Goal: Information Seeking & Learning: Learn about a topic

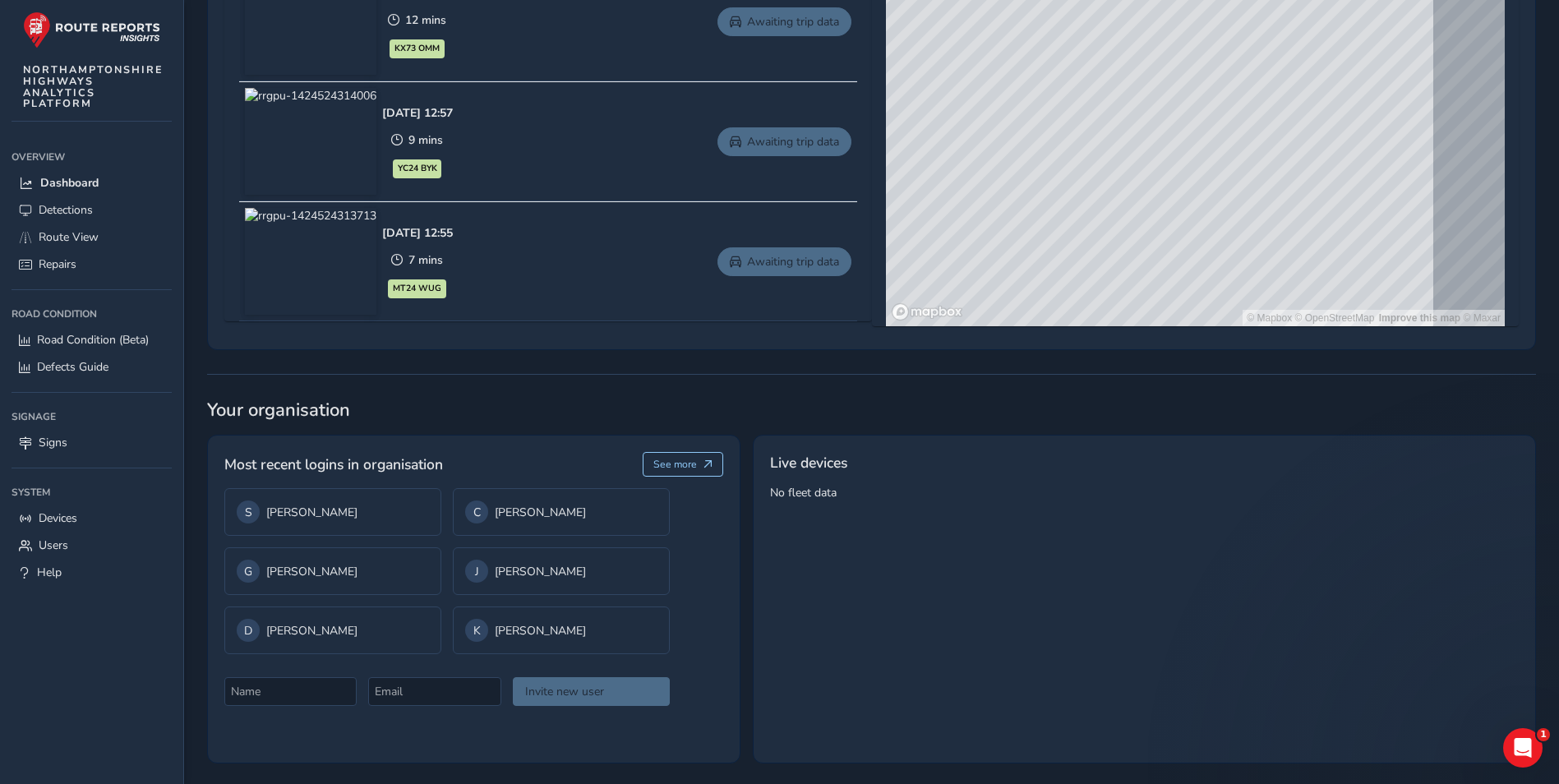
scroll to position [965, 0]
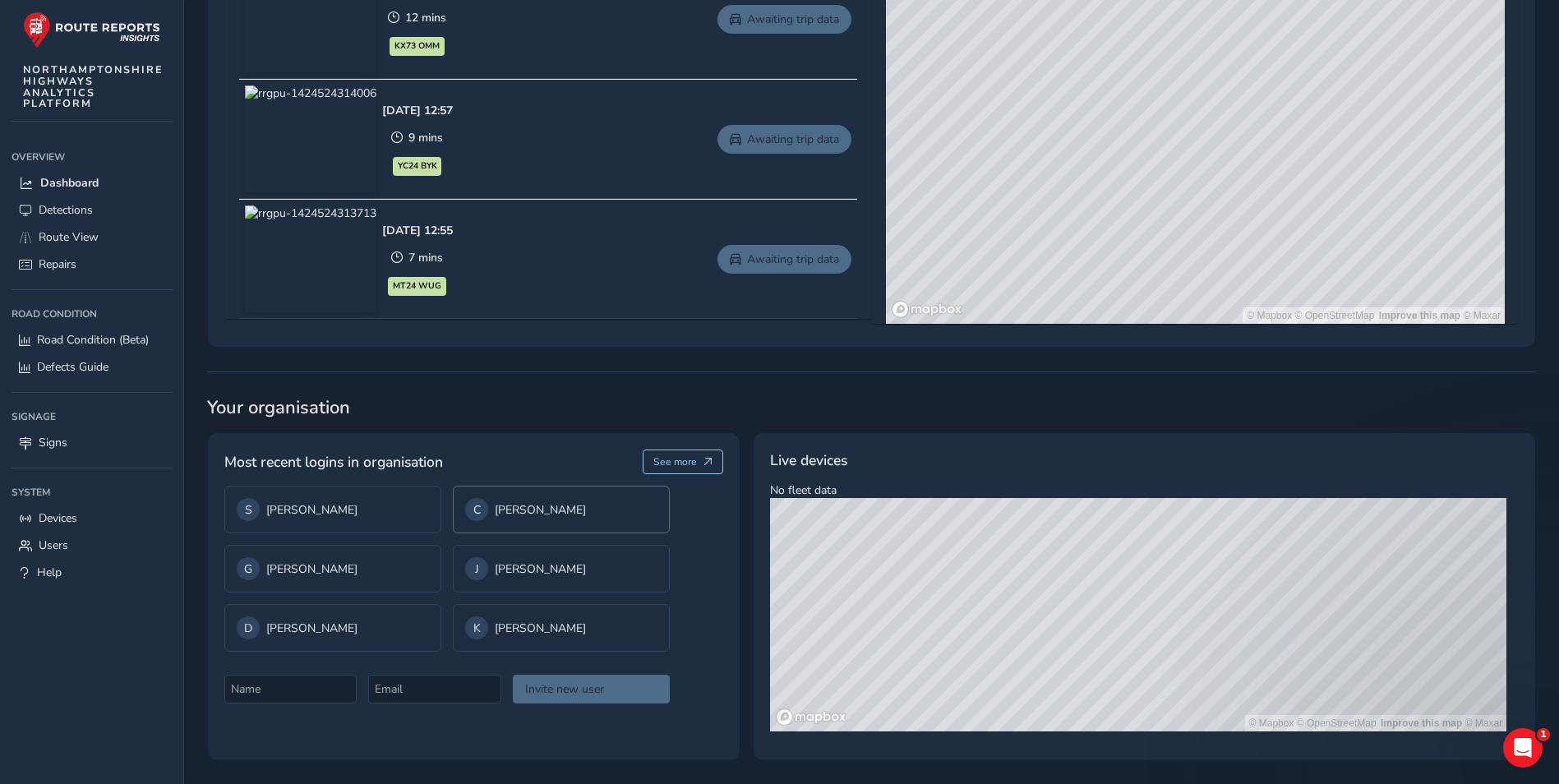
click at [527, 505] on div "C [PERSON_NAME]" at bounding box center [561, 509] width 193 height 23
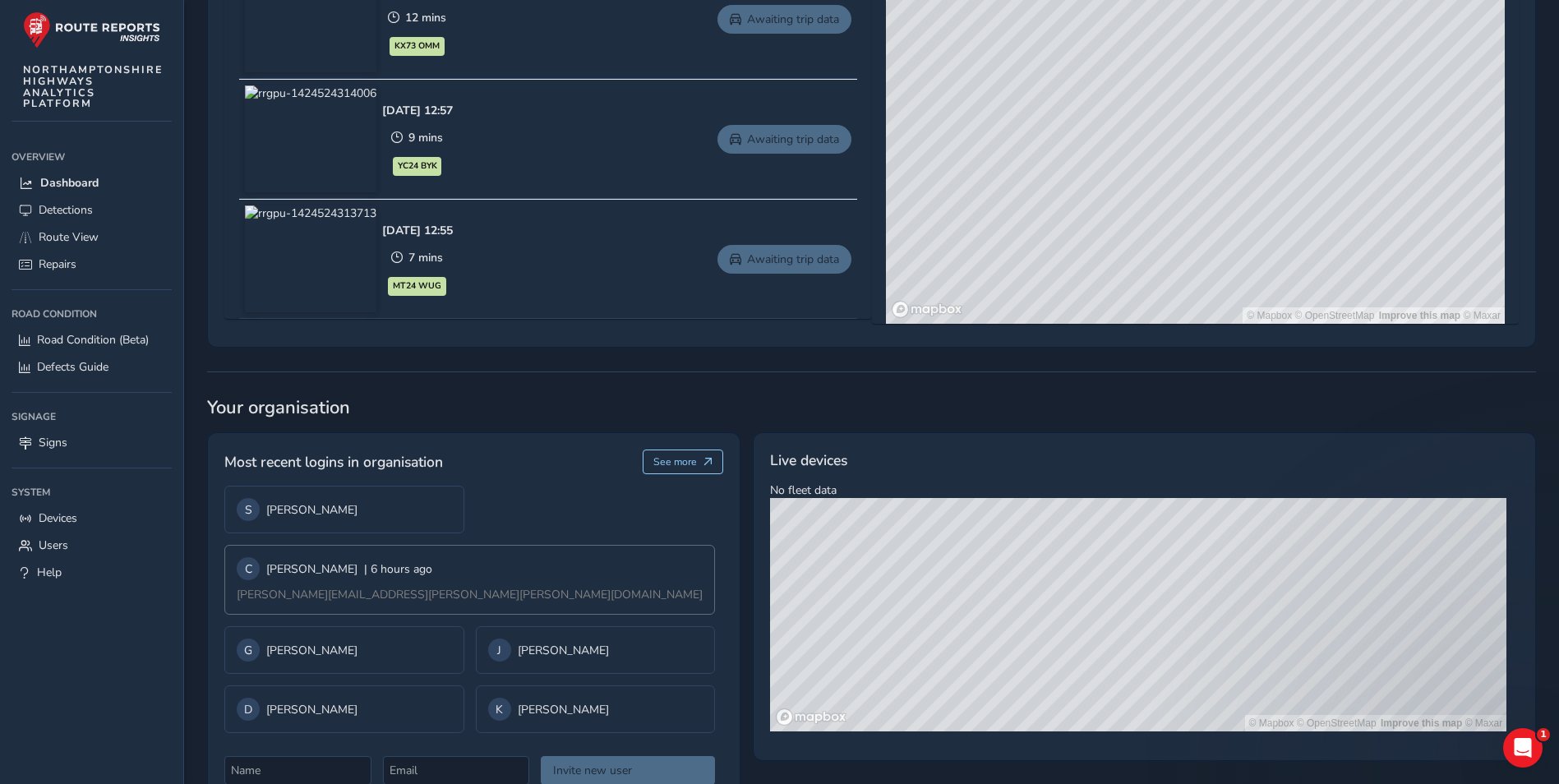
click at [477, 567] on div "C [PERSON_NAME] | 6 hours ago [PERSON_NAME][EMAIL_ADDRESS][PERSON_NAME][PERSON_…" at bounding box center [470, 579] width 490 height 70
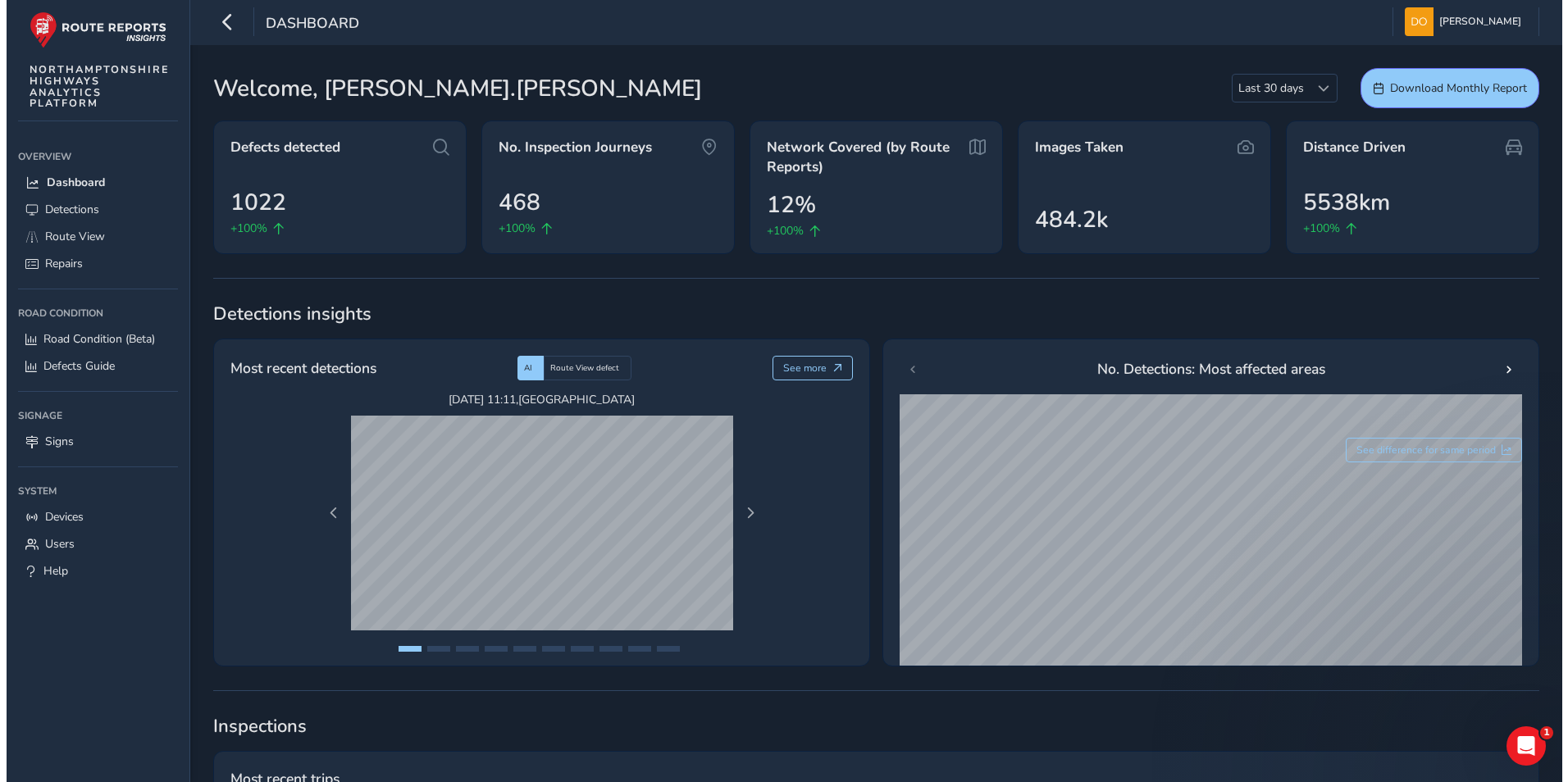
scroll to position [0, 0]
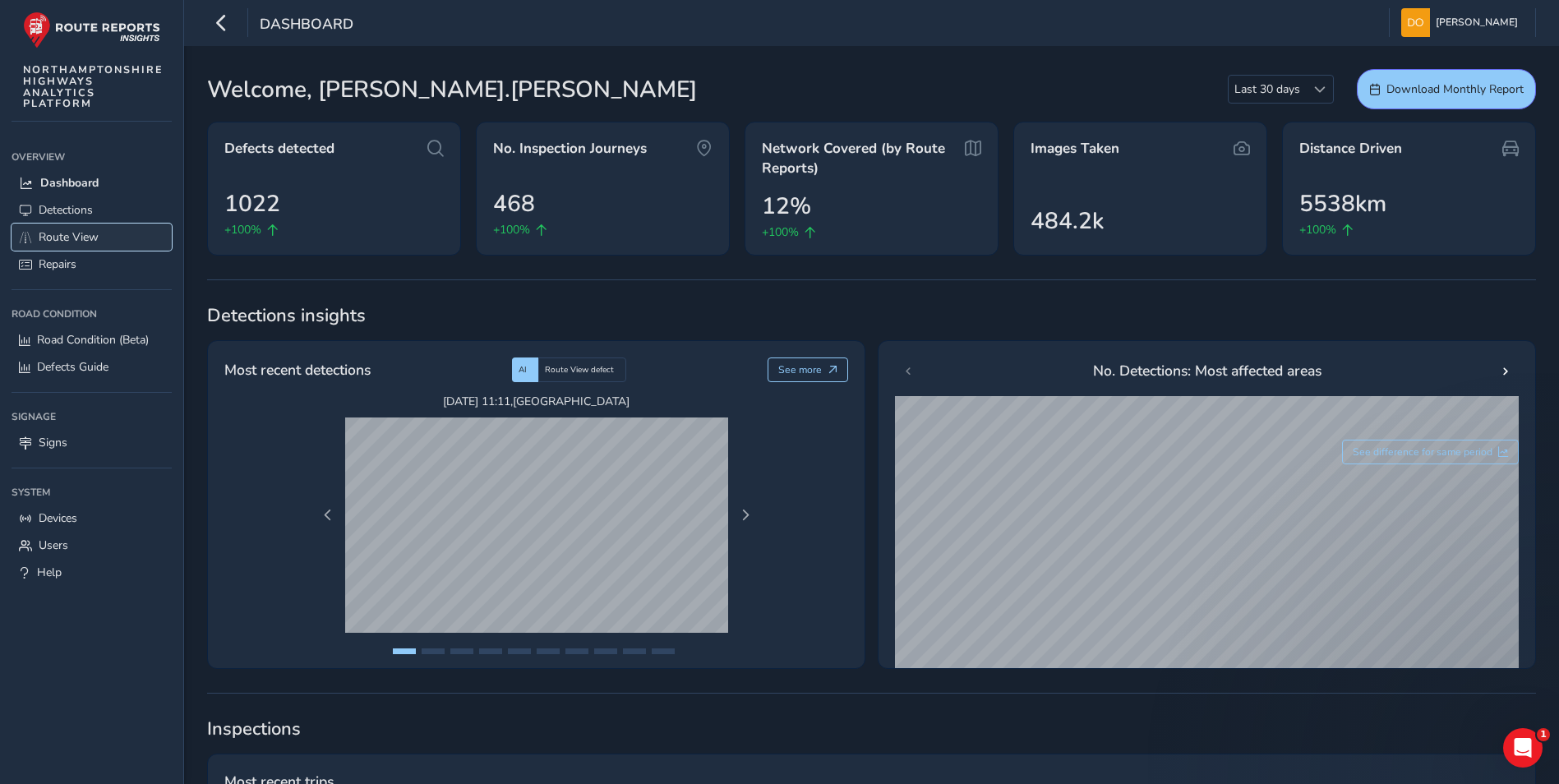
click at [78, 233] on span "Route View" at bounding box center [68, 237] width 60 height 16
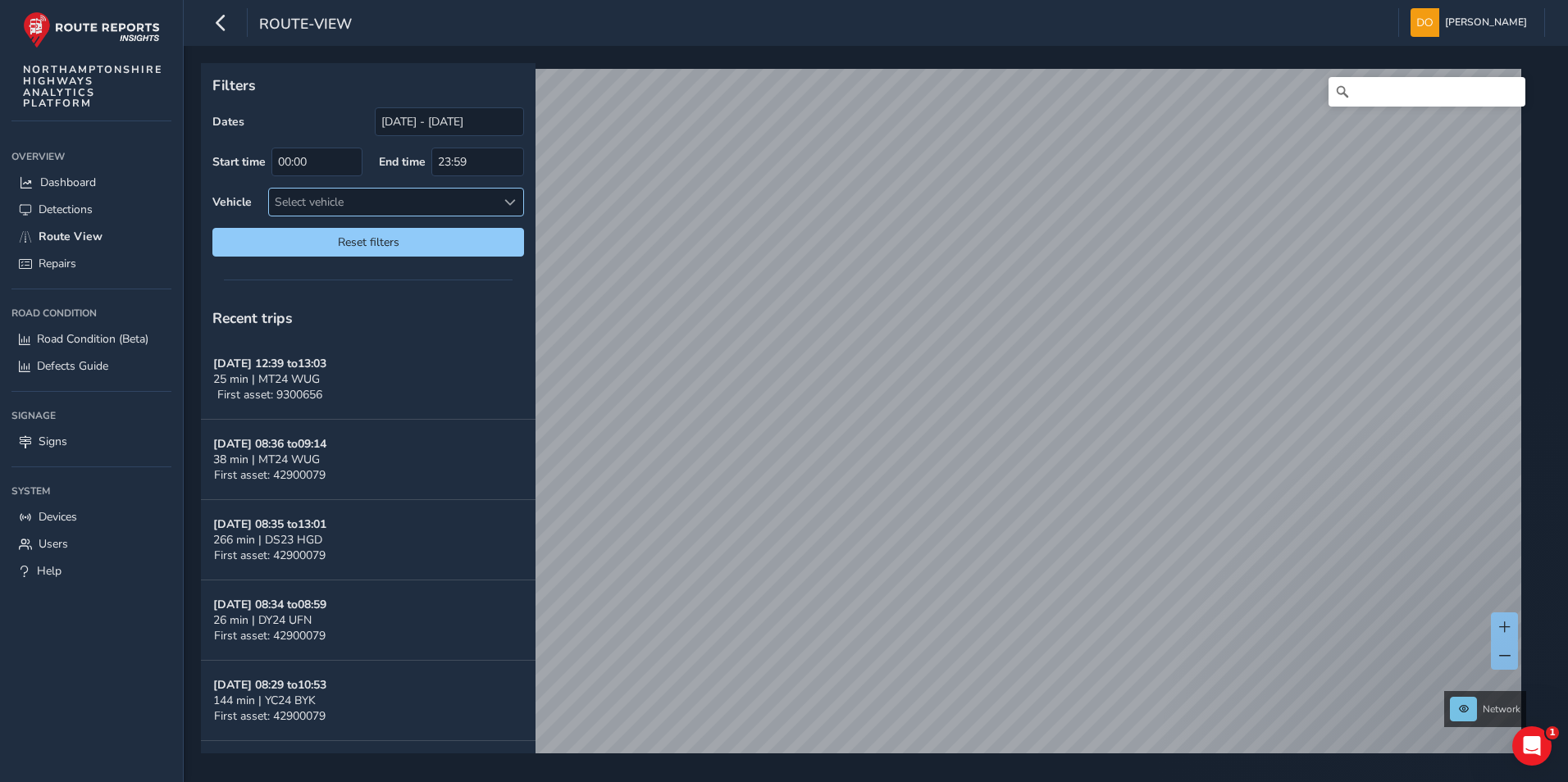
click at [507, 199] on span at bounding box center [510, 203] width 11 height 11
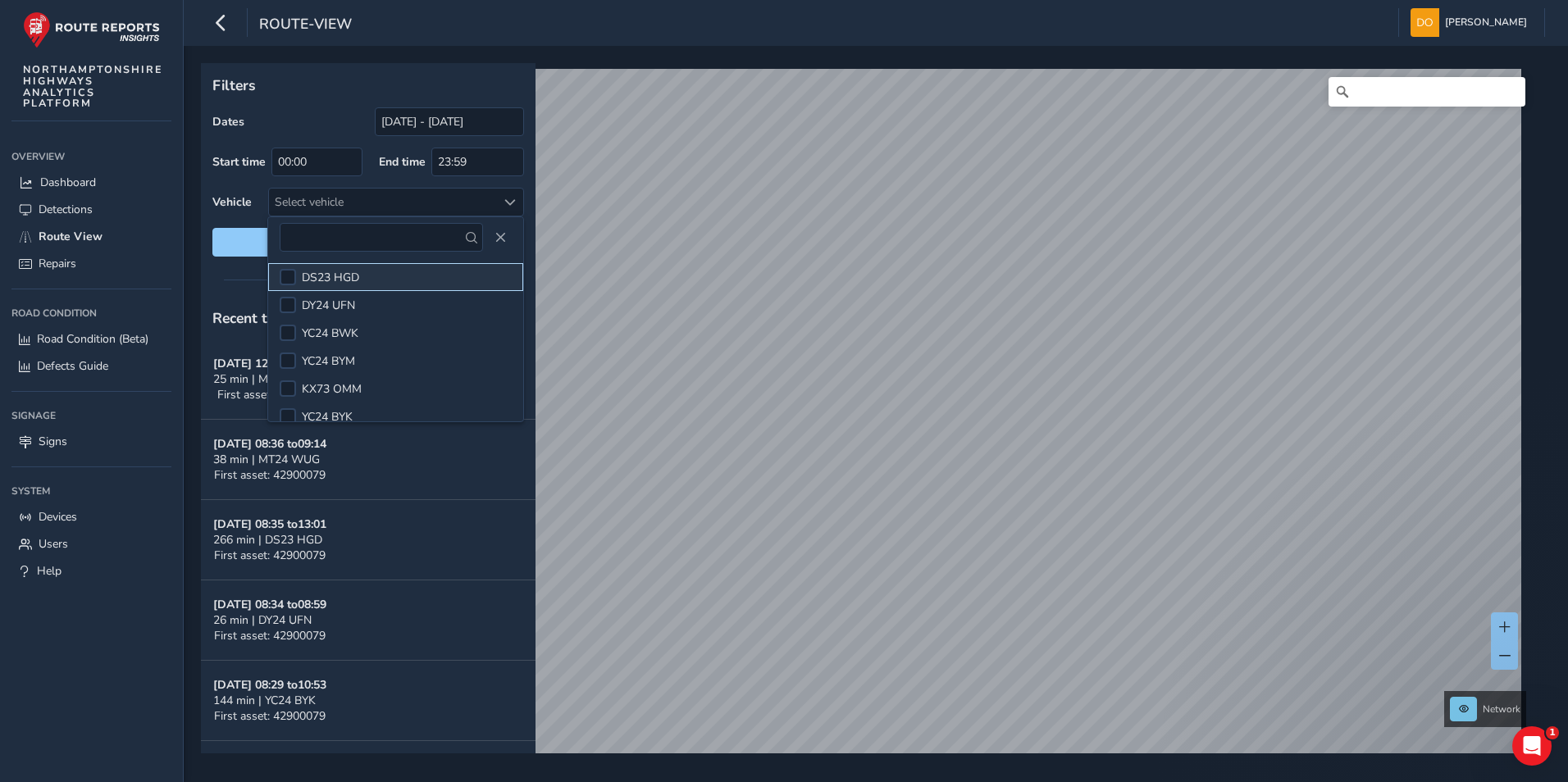
click at [301, 273] on li "DS23 HGD" at bounding box center [396, 277] width 255 height 28
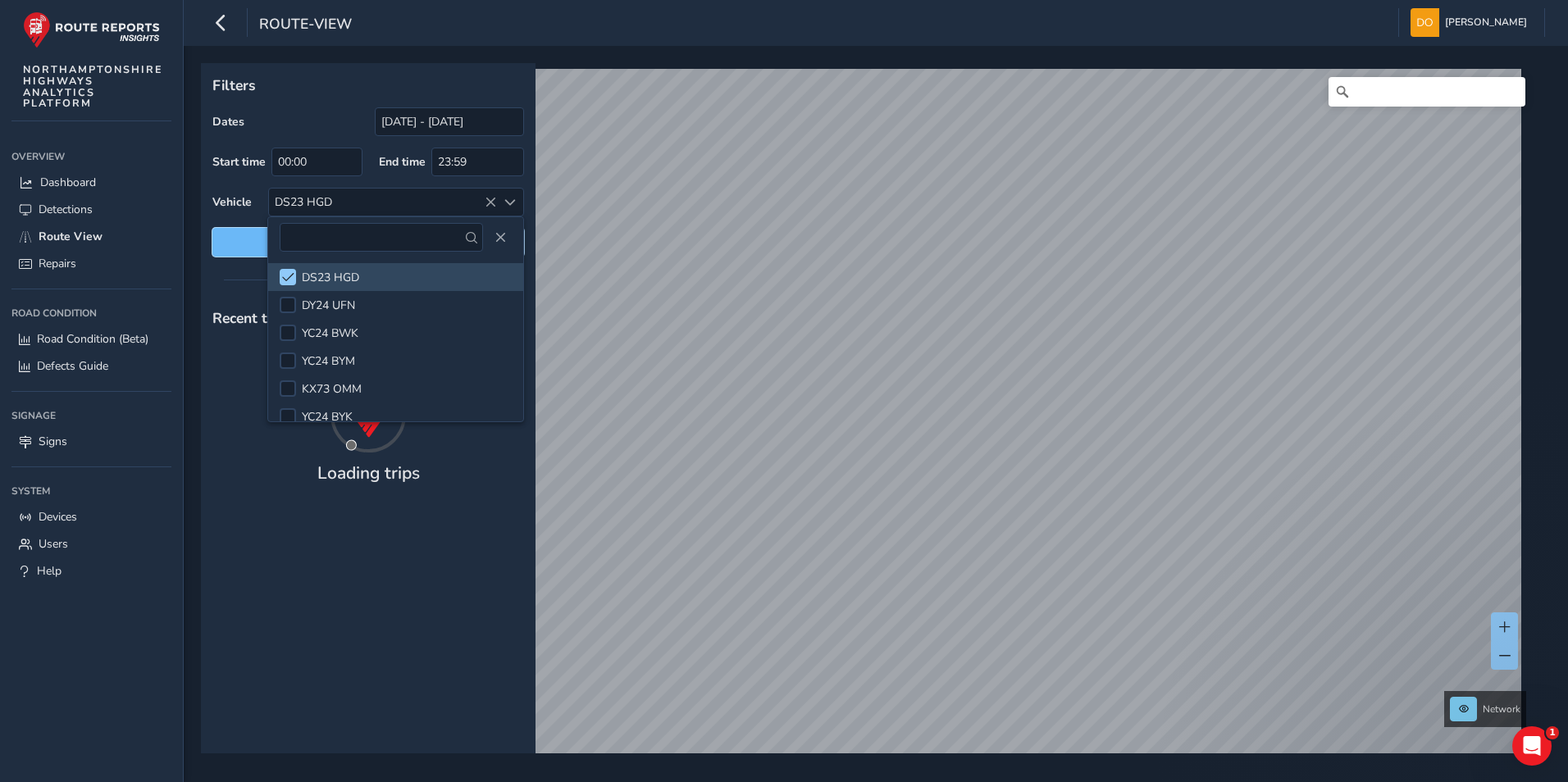
click at [243, 239] on span "Reset filters" at bounding box center [369, 242] width 287 height 16
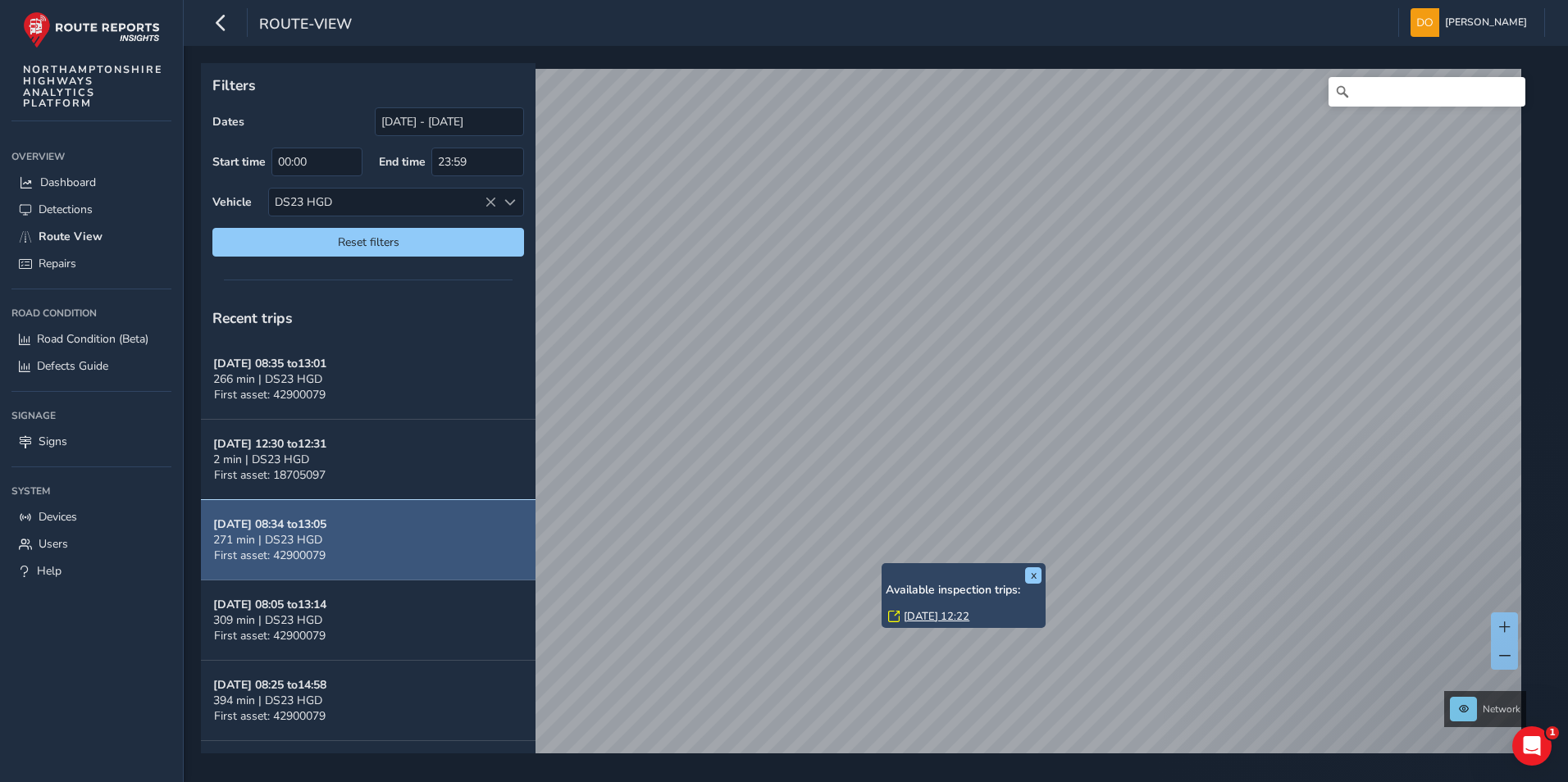
click at [344, 532] on button "[DATE] 08:34 to 13:05 271 min | DS23 HGD First asset: 42900079" at bounding box center [369, 540] width 335 height 80
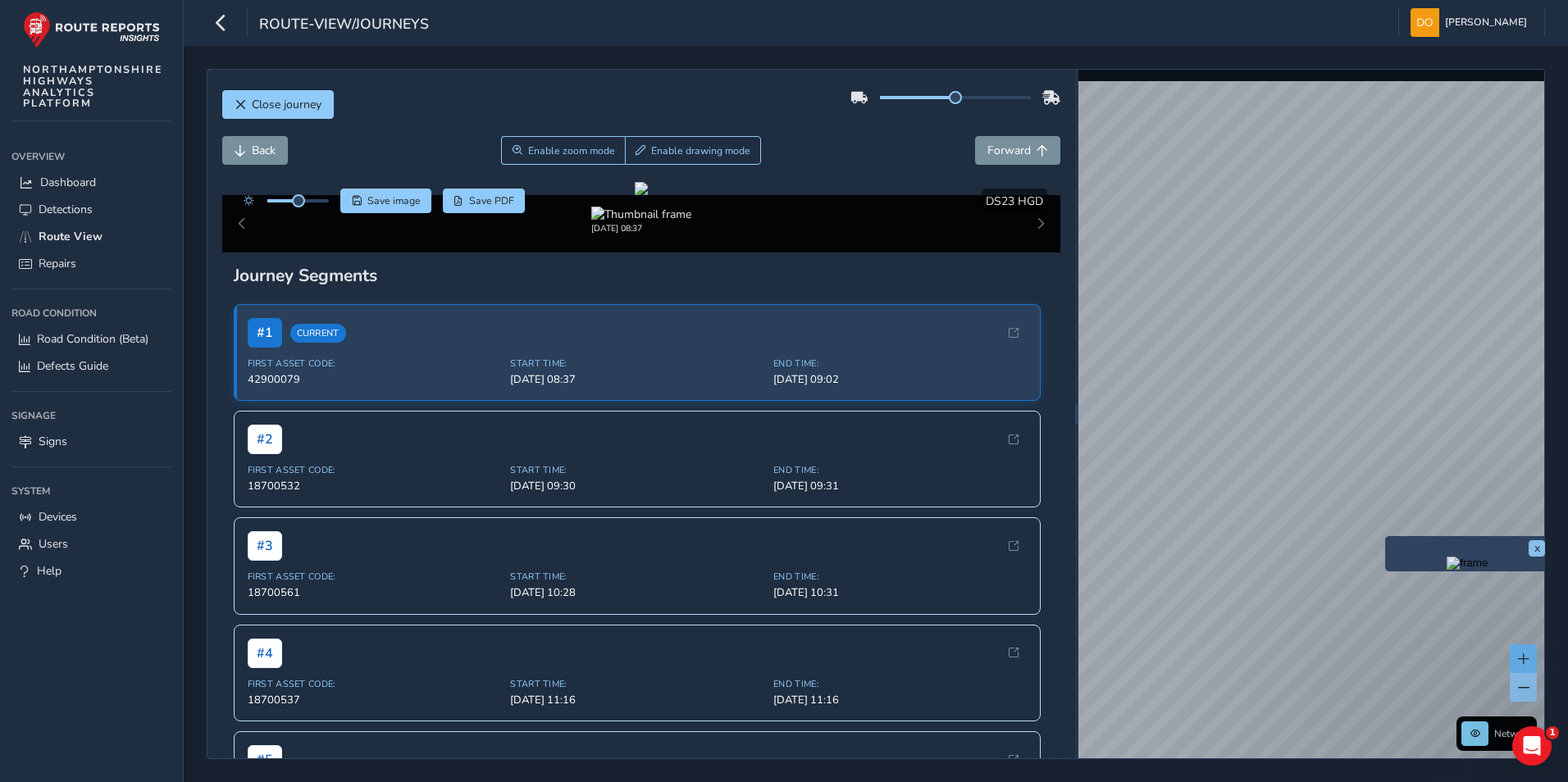
click at [1504, 643] on div "x Network © Mapbox © OpenStreetMap Improve this map © Maxar" at bounding box center [1312, 414] width 466 height 688
click at [1022, 152] on button "Forward" at bounding box center [1018, 150] width 85 height 29
click at [1020, 149] on button "Forward" at bounding box center [1018, 150] width 85 height 29
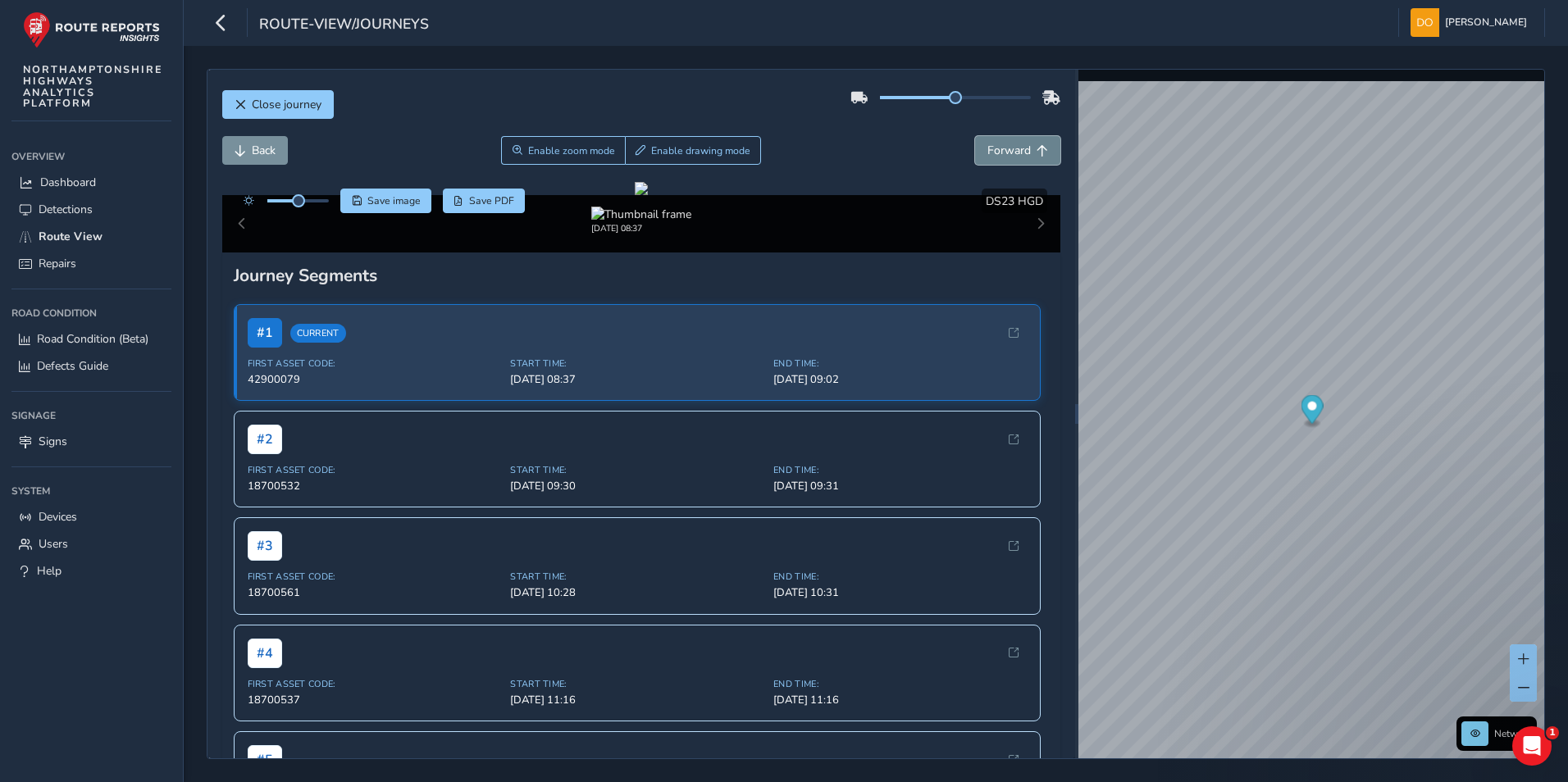
click at [1020, 149] on button "Forward" at bounding box center [1018, 150] width 85 height 29
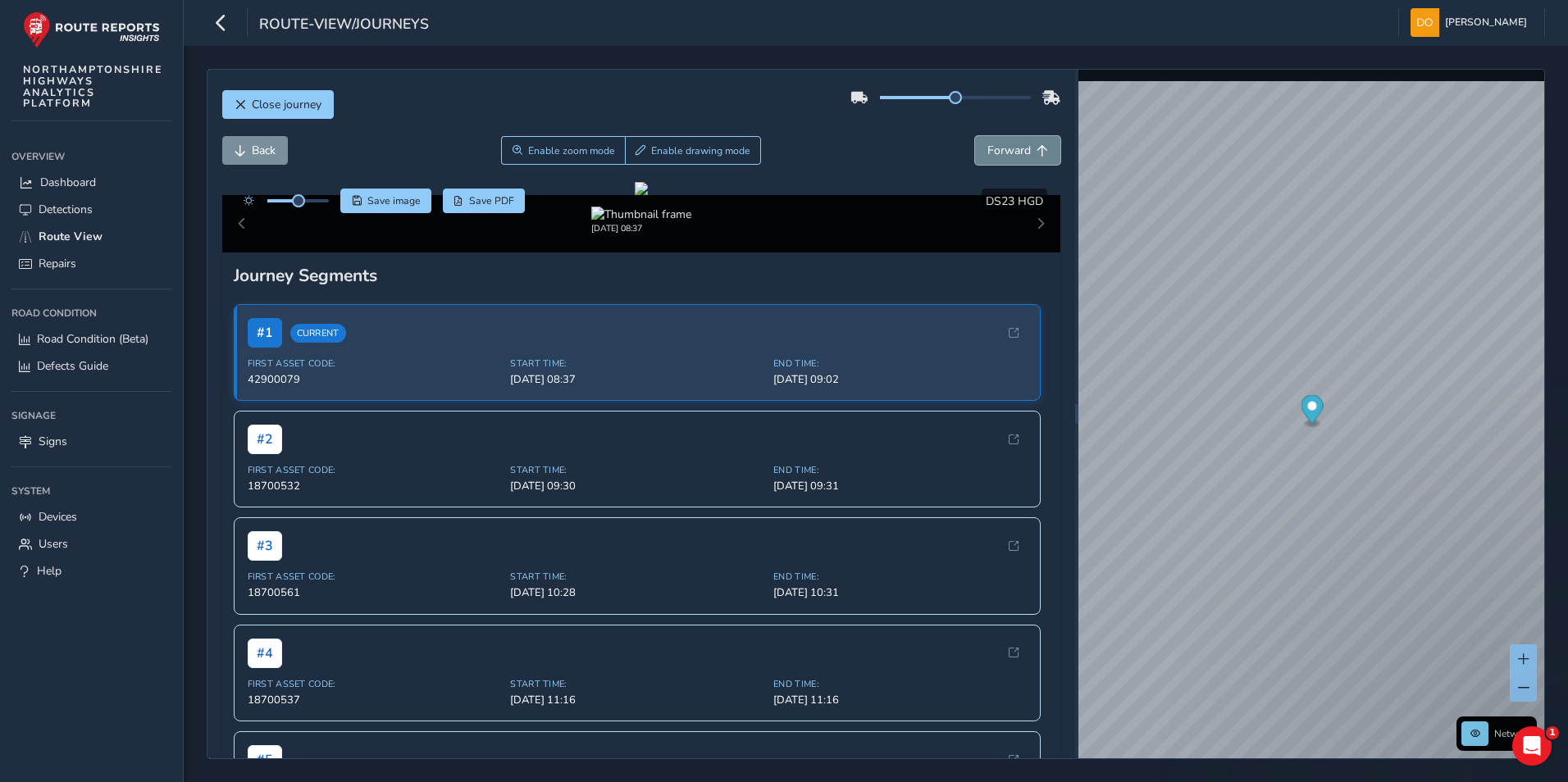
click at [1020, 149] on button "Forward" at bounding box center [1018, 150] width 85 height 29
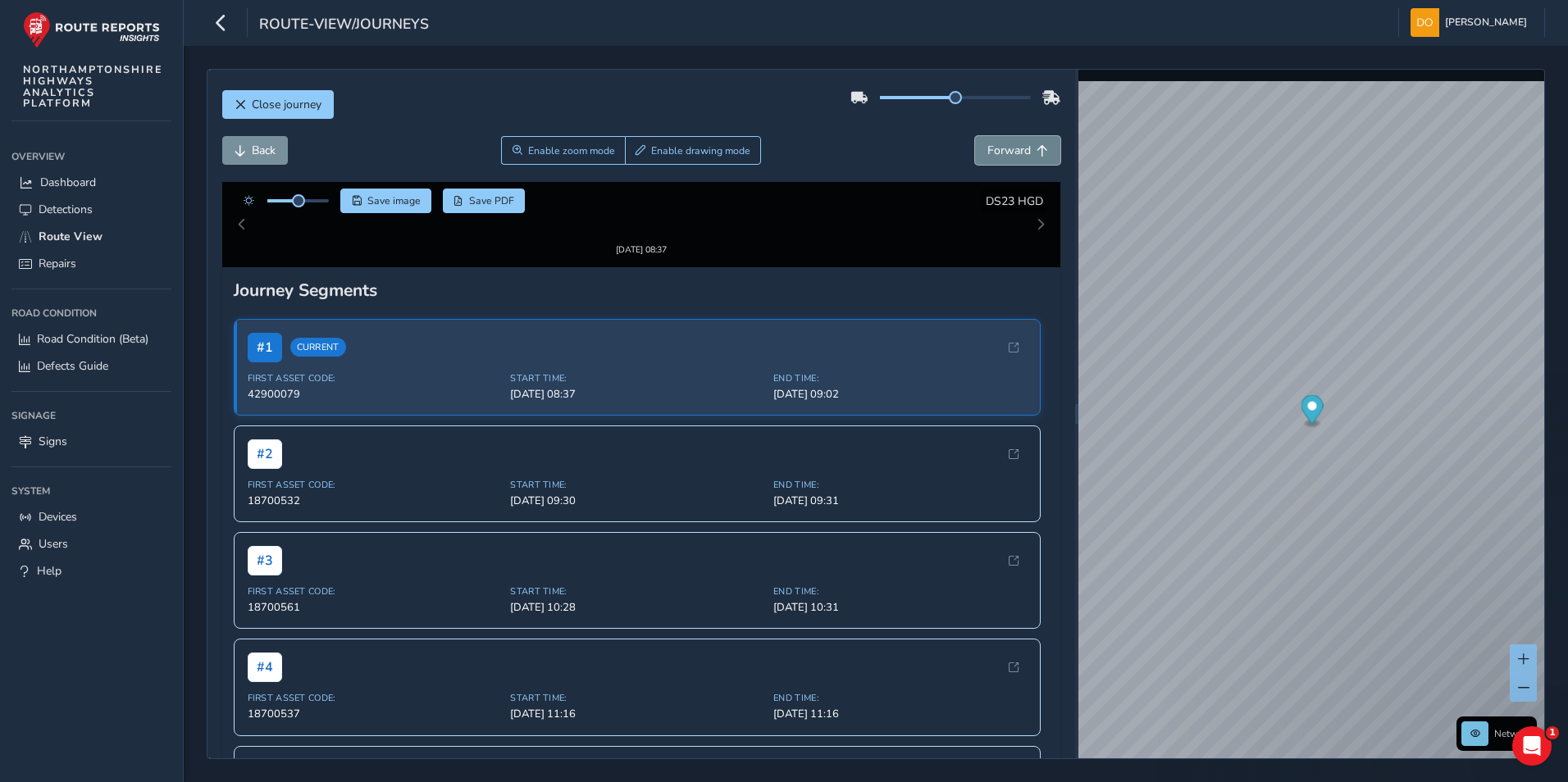
click at [1020, 149] on button "Forward" at bounding box center [1018, 150] width 85 height 29
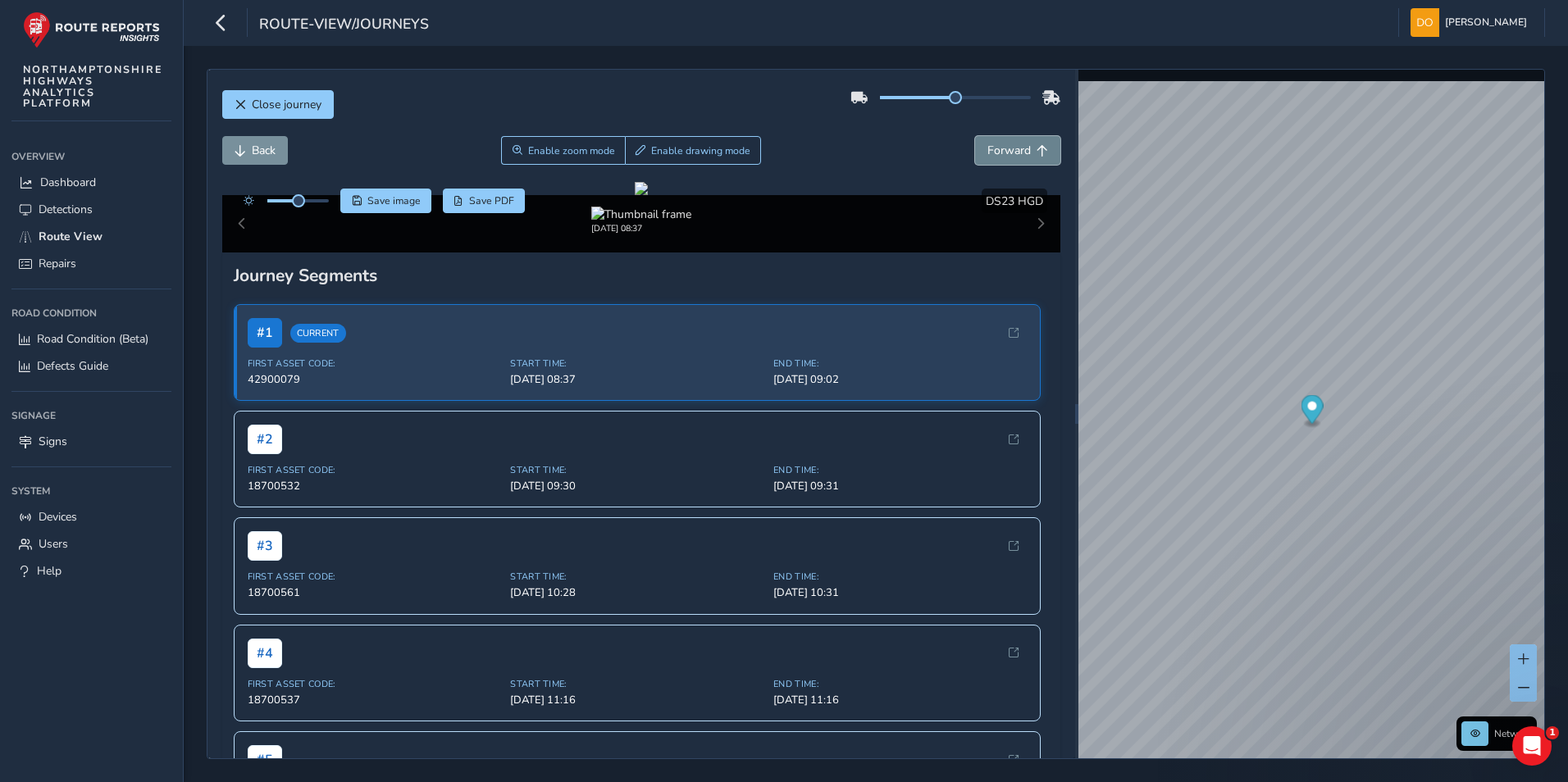
click at [1020, 149] on button "Forward" at bounding box center [1018, 150] width 85 height 29
click at [1022, 148] on button "Forward" at bounding box center [1018, 150] width 85 height 29
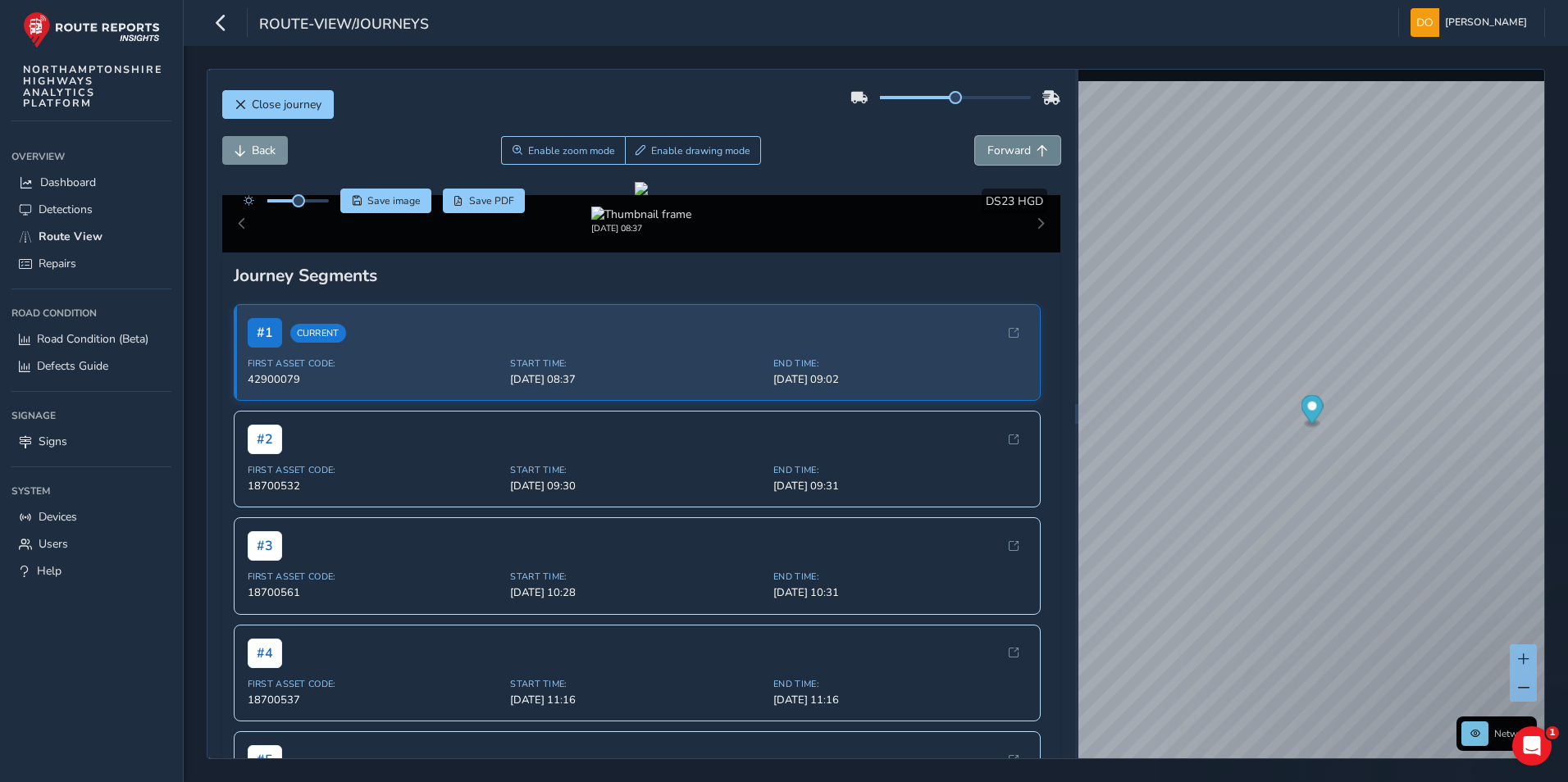
click at [1022, 148] on button "Forward" at bounding box center [1018, 150] width 85 height 29
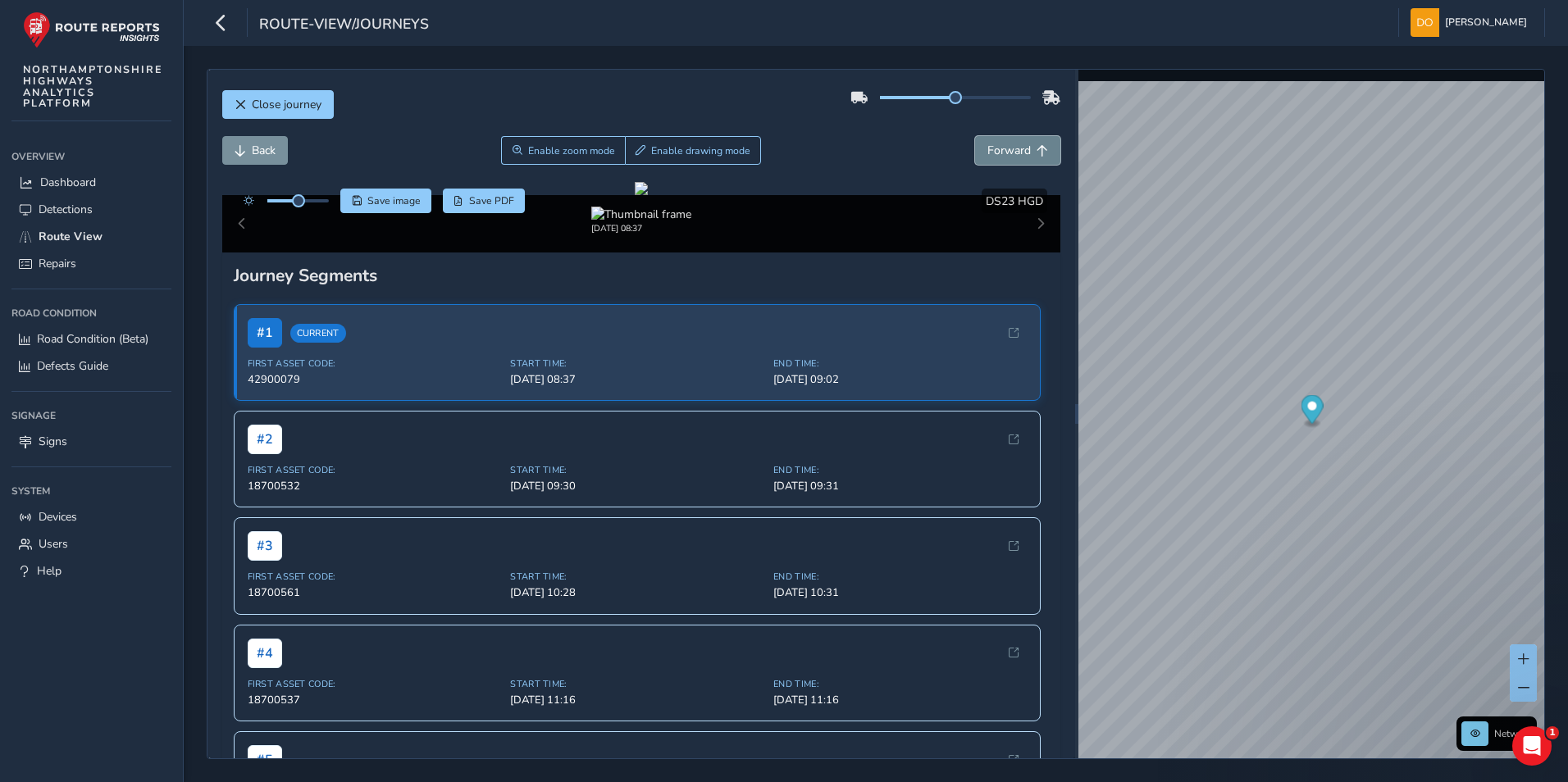
click at [1022, 148] on button "Forward" at bounding box center [1018, 150] width 85 height 29
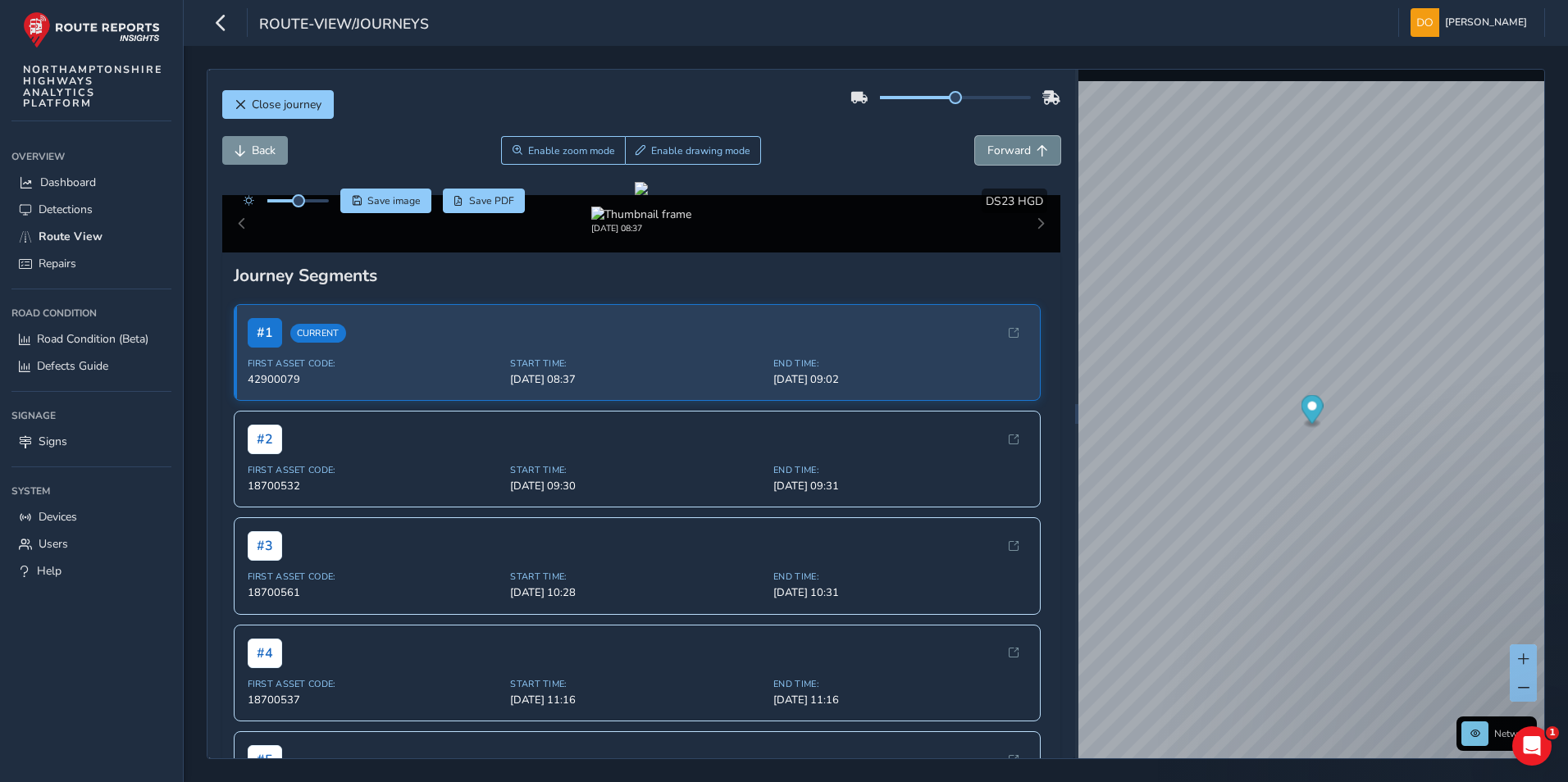
click at [1022, 148] on button "Forward" at bounding box center [1018, 150] width 85 height 29
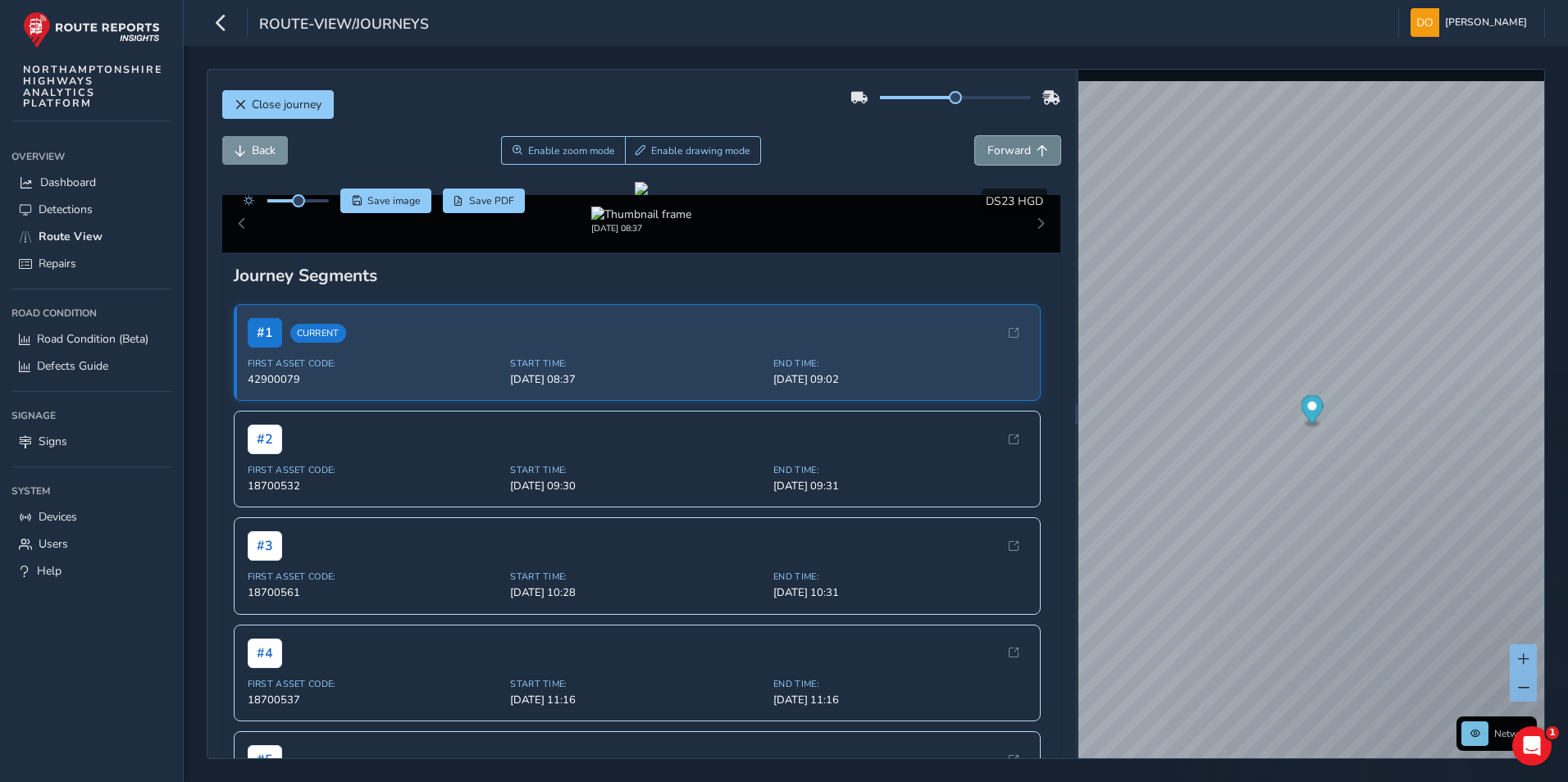
click at [1022, 148] on button "Forward" at bounding box center [1018, 150] width 85 height 29
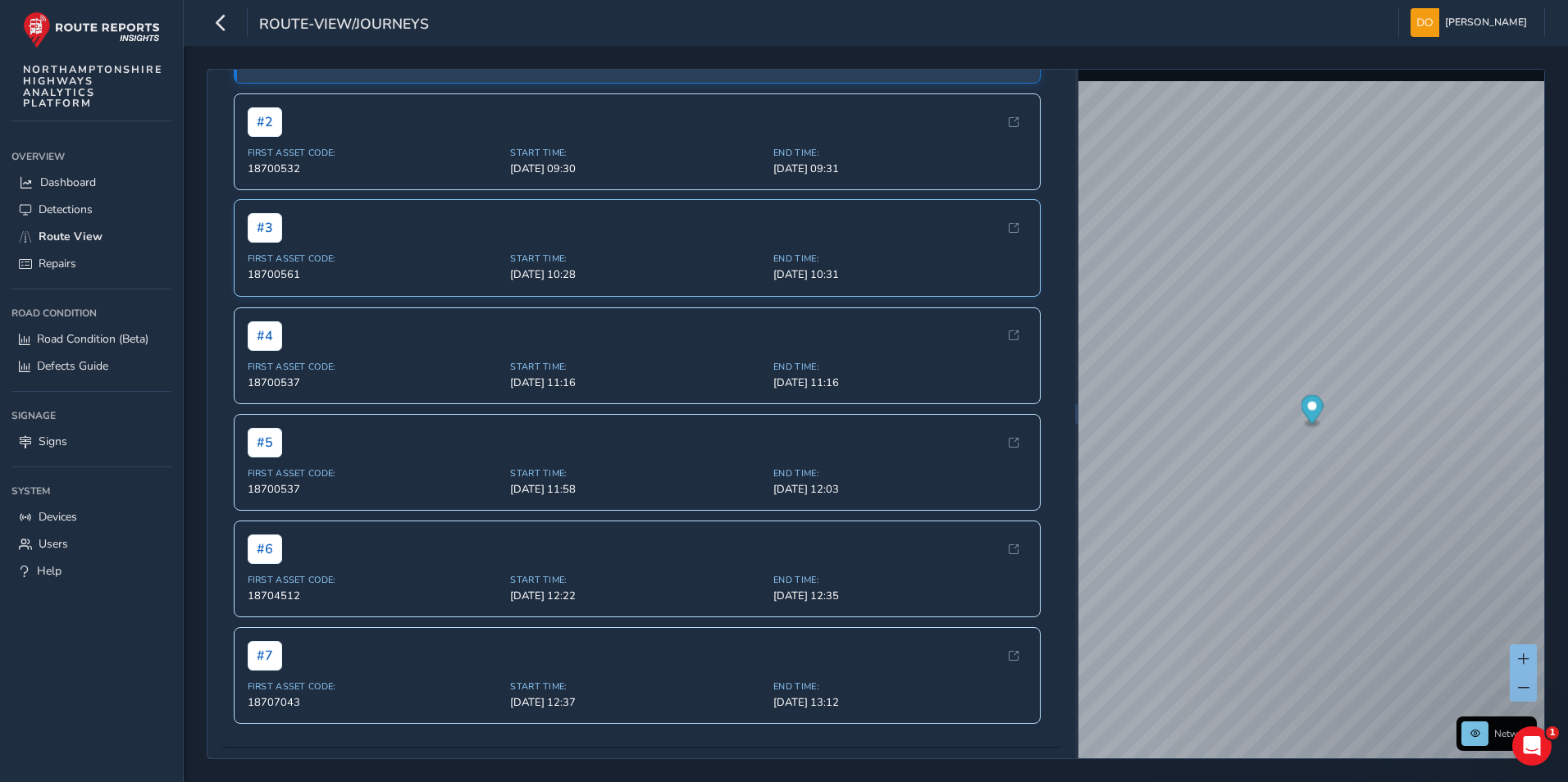
scroll to position [813, 0]
click at [592, 358] on div "# 4 First Asset Code: 18700537 Start Time: [DATE] 11:16 End Time: [DATE] 11:16" at bounding box center [638, 355] width 808 height 97
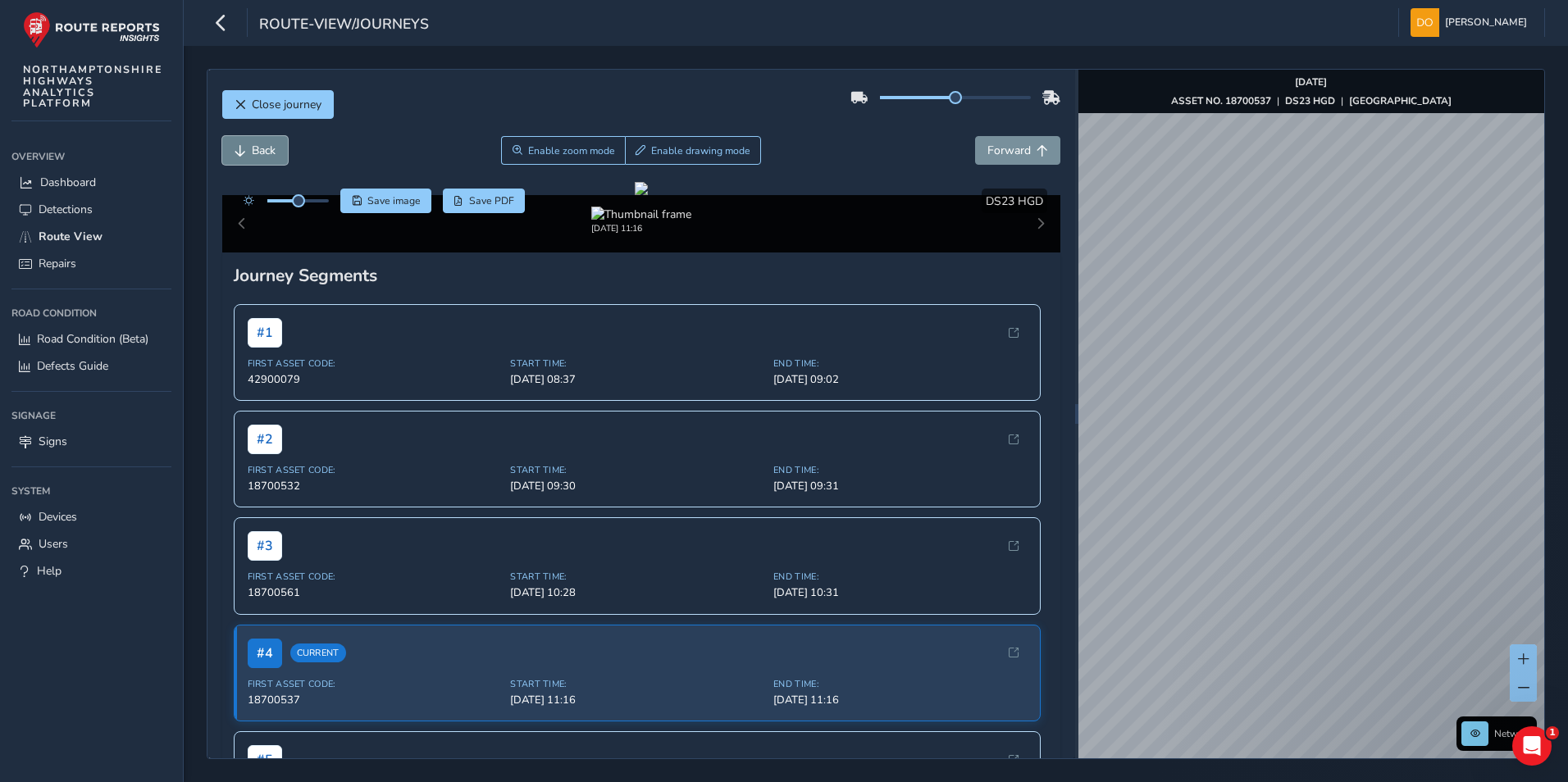
click at [238, 155] on span "Back" at bounding box center [241, 151] width 11 height 11
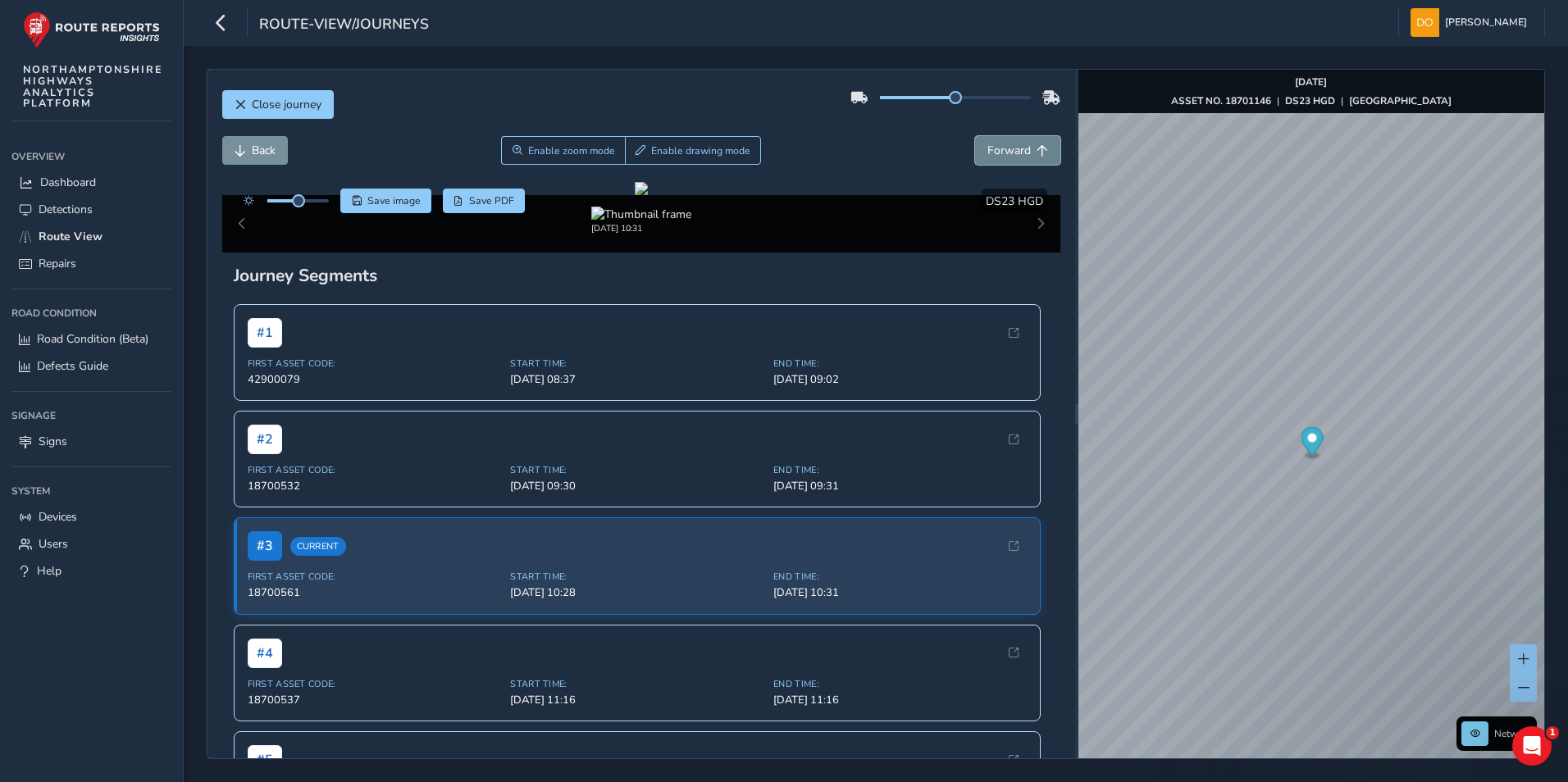
click at [1007, 151] on span "Forward" at bounding box center [1009, 150] width 44 height 16
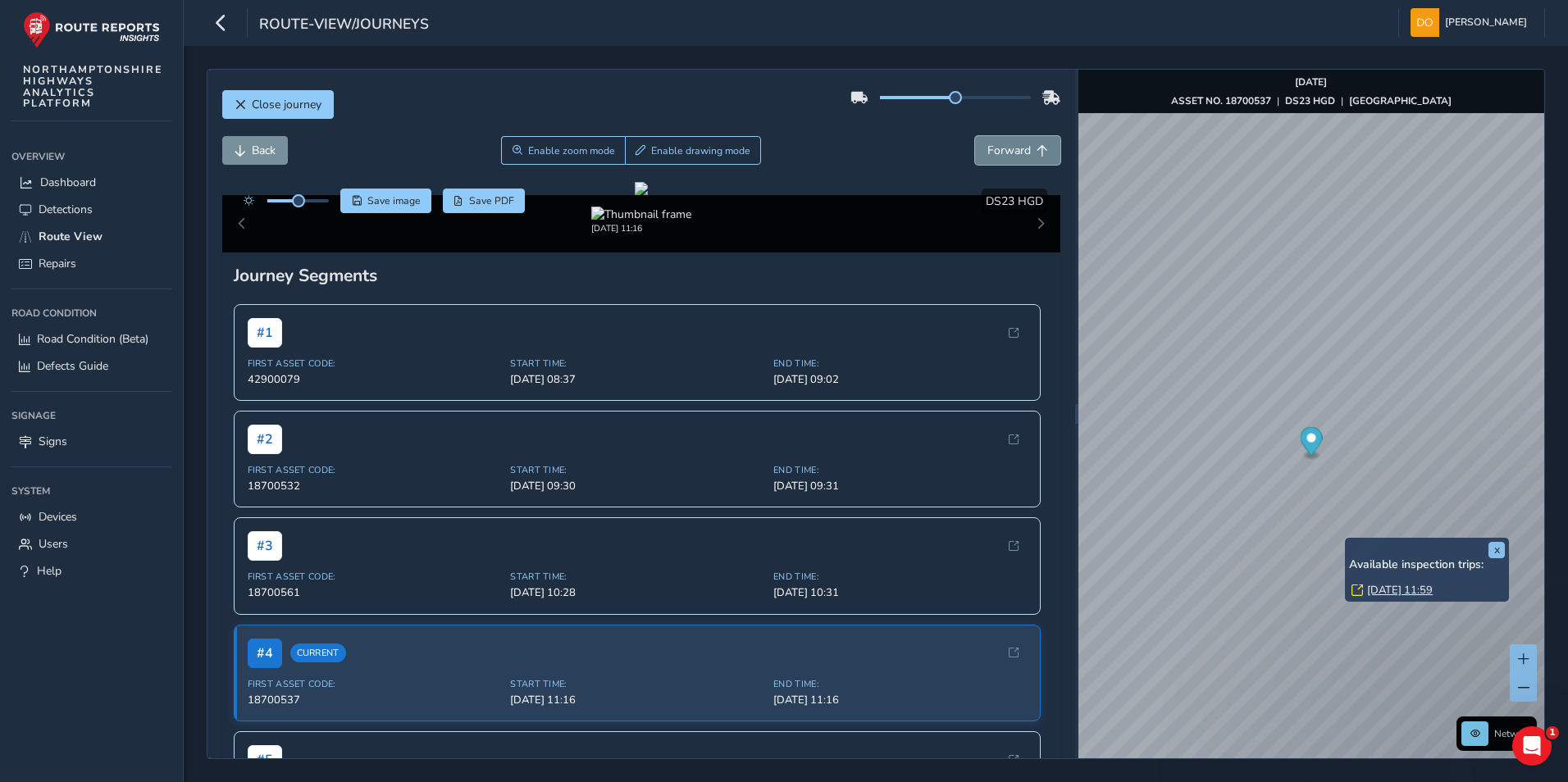
click at [1007, 144] on span "Forward" at bounding box center [1009, 150] width 44 height 16
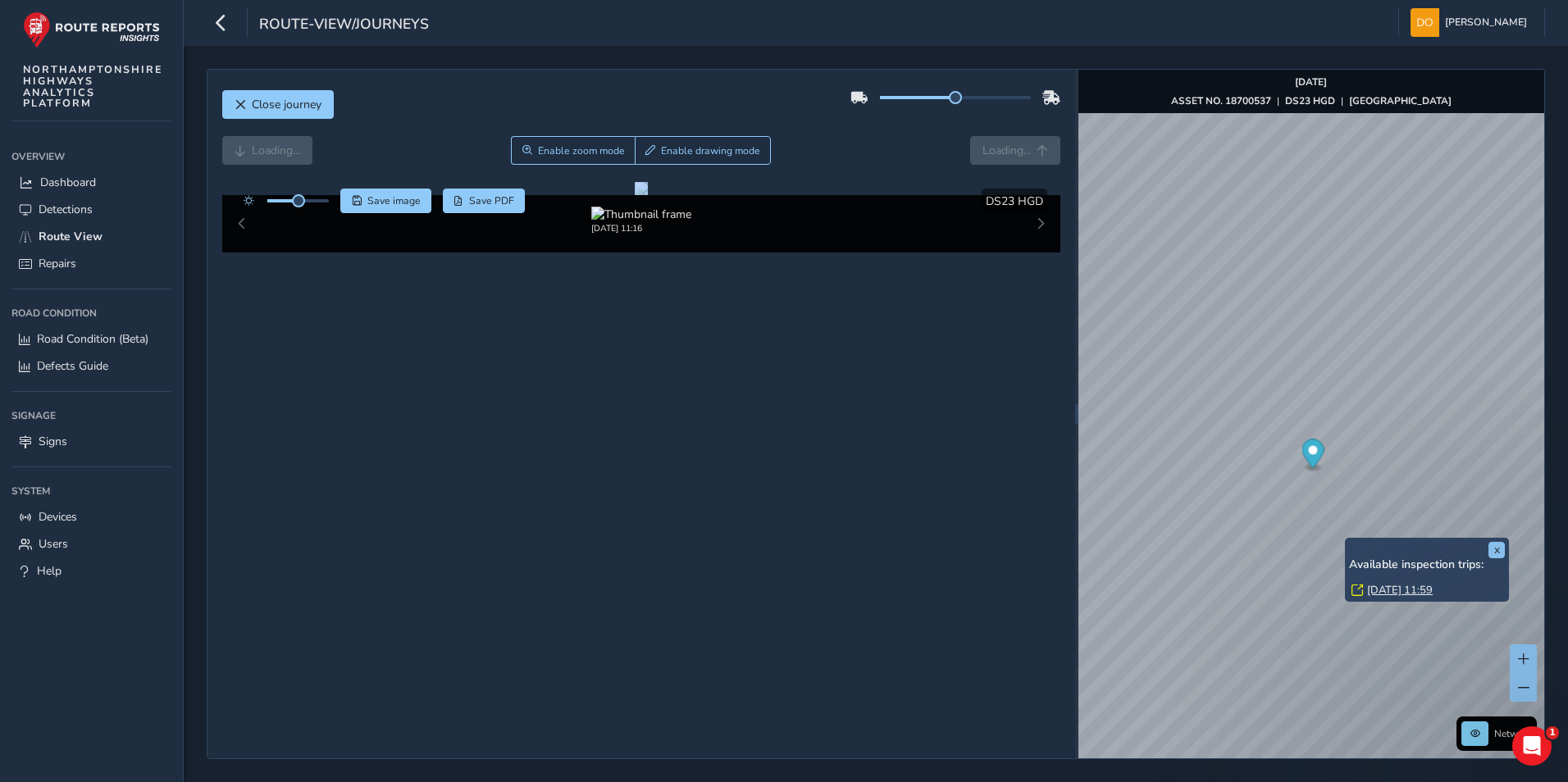
click at [1007, 144] on div "Loading... Enable zoom mode Enable drawing mode Loading..." at bounding box center [642, 150] width 839 height 29
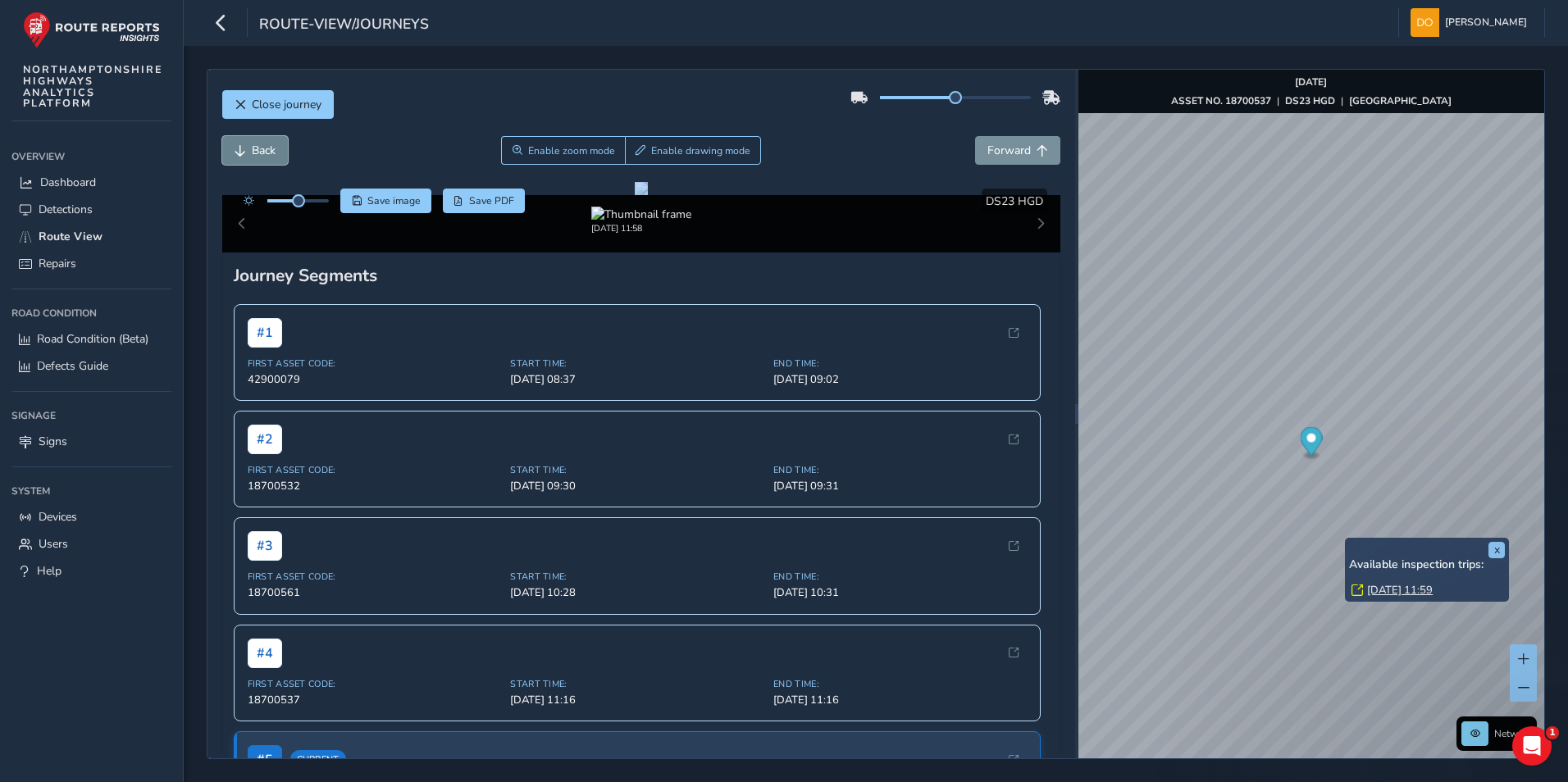
click at [253, 145] on span "Back" at bounding box center [264, 150] width 24 height 16
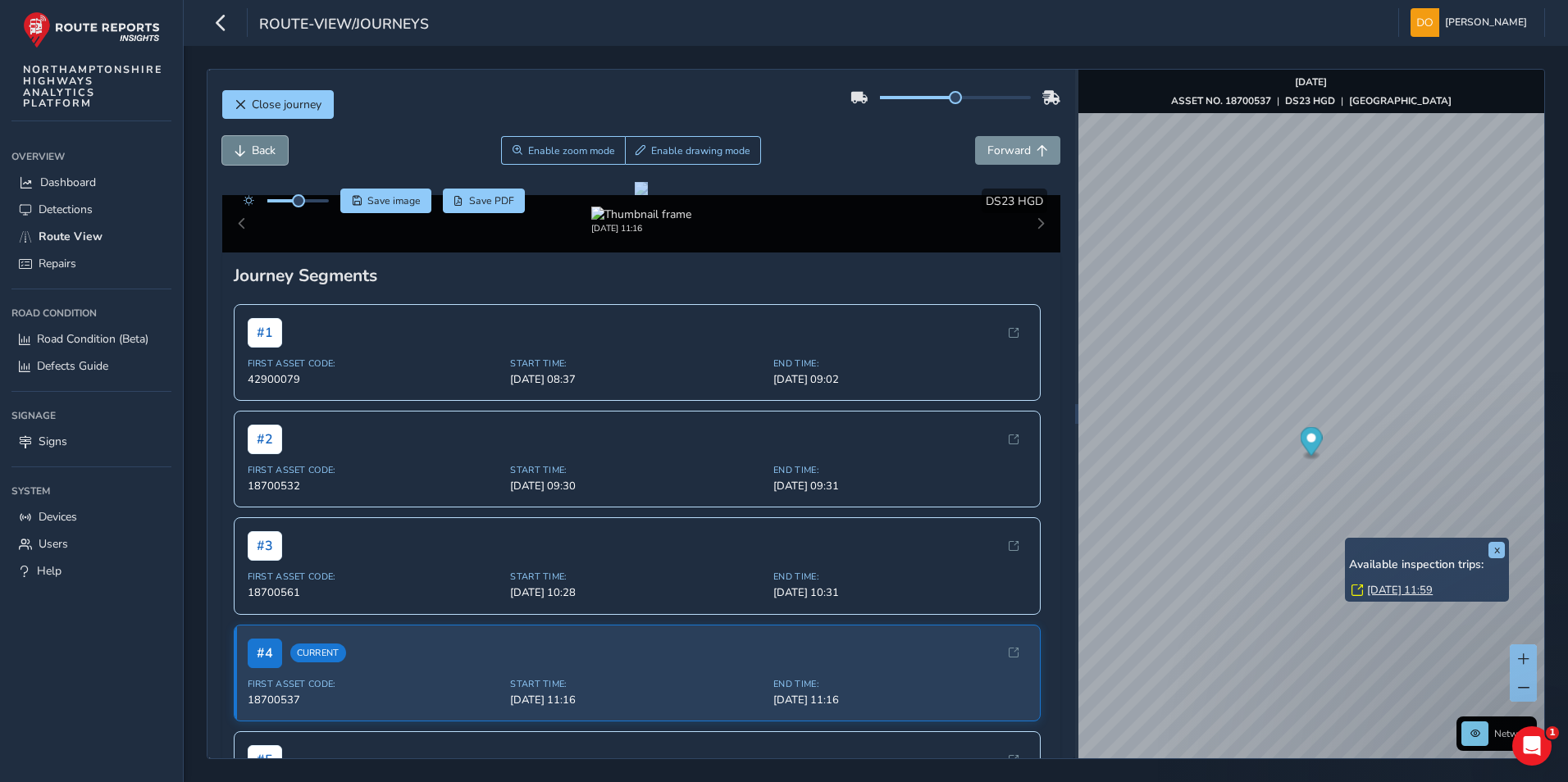
click at [253, 145] on span "Back" at bounding box center [264, 150] width 24 height 16
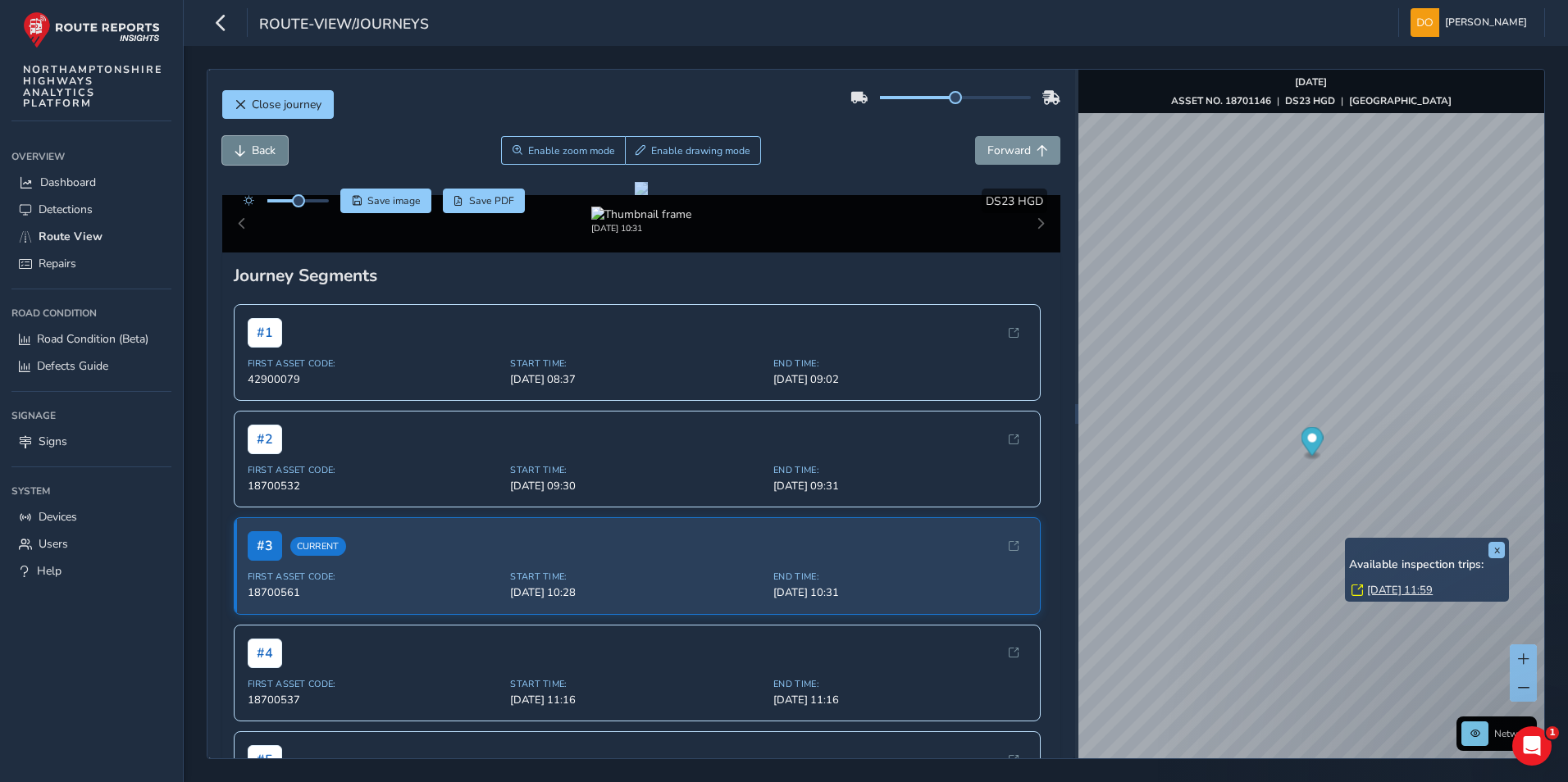
click at [253, 145] on span "Back" at bounding box center [264, 150] width 24 height 16
